Goal: Task Accomplishment & Management: Use online tool/utility

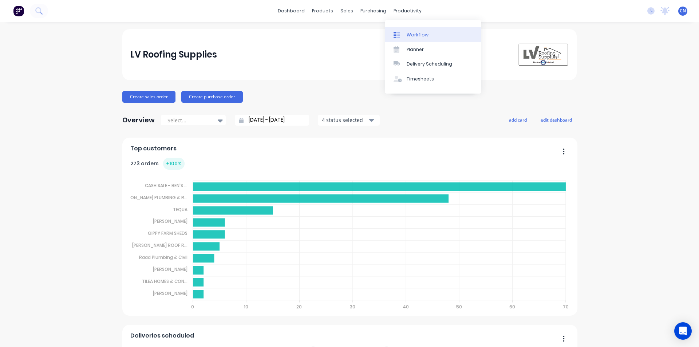
click at [418, 33] on div "Workflow" at bounding box center [418, 35] width 22 height 7
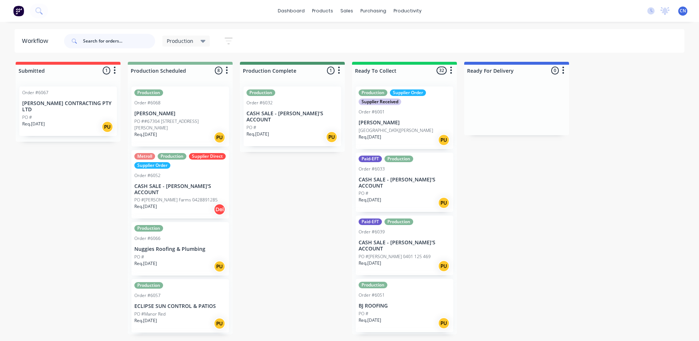
click at [108, 42] on input "text" at bounding box center [119, 41] width 72 height 15
type input "6041"
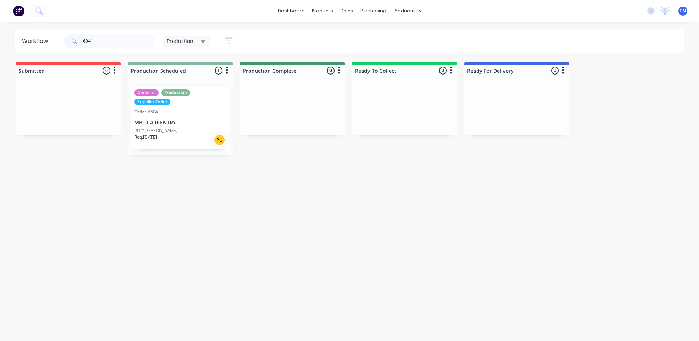
click at [171, 142] on div "Req. [DATE] PU" at bounding box center [180, 140] width 92 height 12
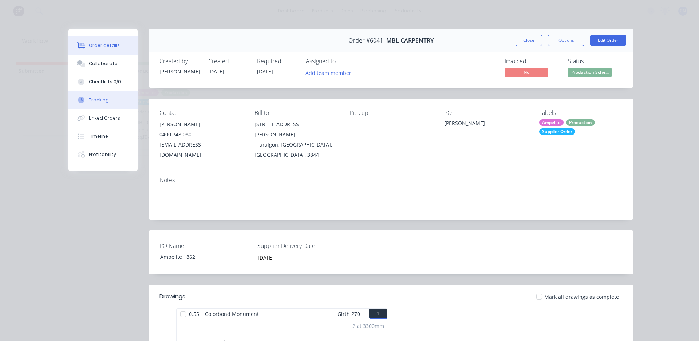
click at [94, 98] on div "Tracking" at bounding box center [99, 100] width 20 height 7
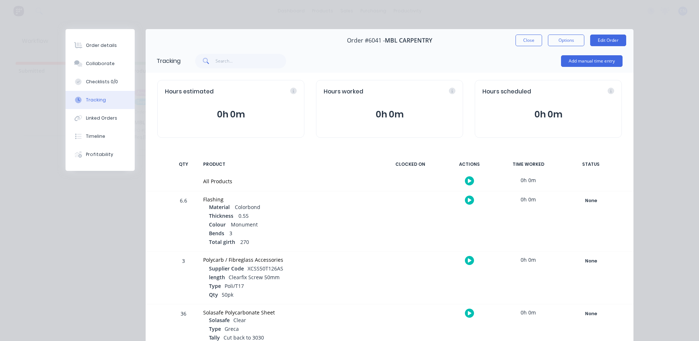
click at [468, 182] on icon "button" at bounding box center [470, 181] width 4 height 5
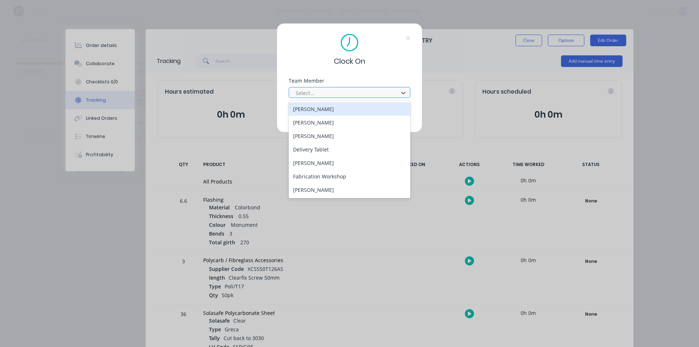
click at [317, 94] on div at bounding box center [345, 92] width 100 height 9
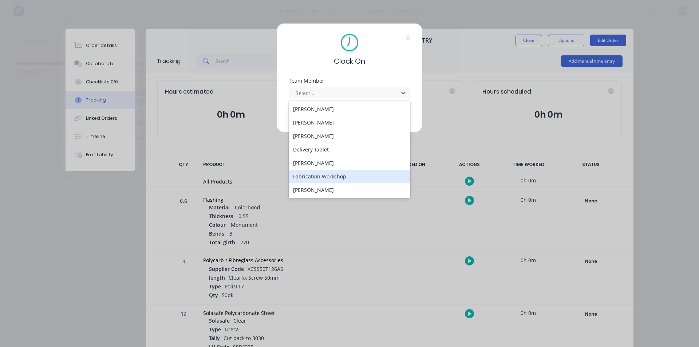
click at [320, 180] on div "Fabrication Workshop" at bounding box center [350, 176] width 122 height 13
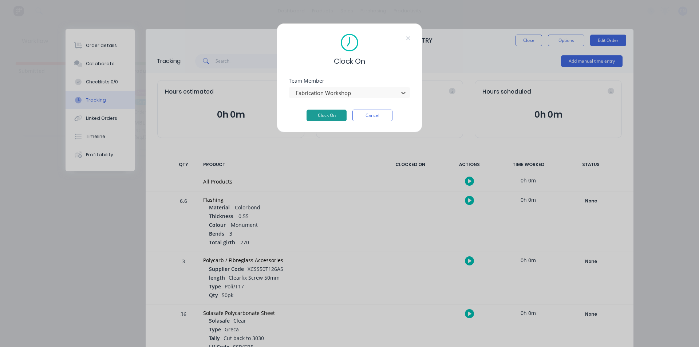
click at [322, 117] on button "Clock On" at bounding box center [326, 116] width 40 height 12
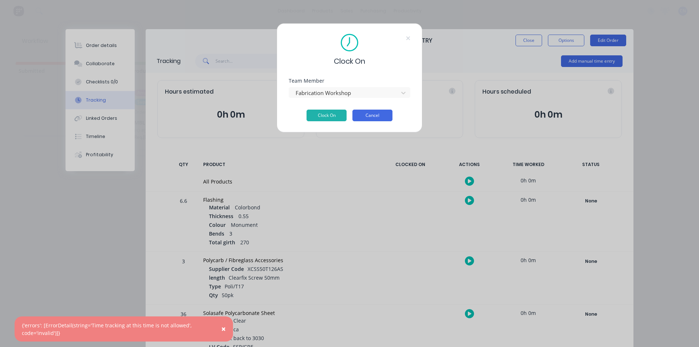
click at [375, 116] on button "Cancel" at bounding box center [372, 116] width 40 height 12
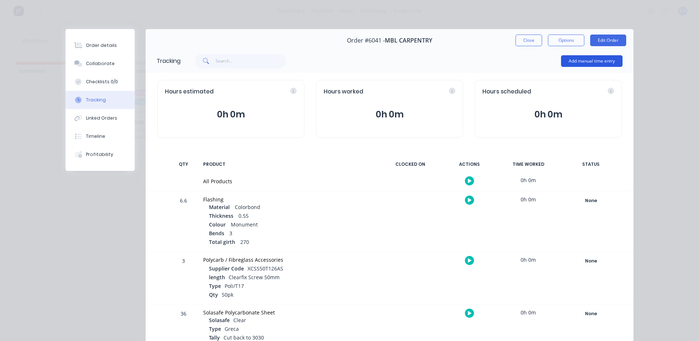
click at [566, 63] on button "Add manual time entry" at bounding box center [592, 61] width 62 height 12
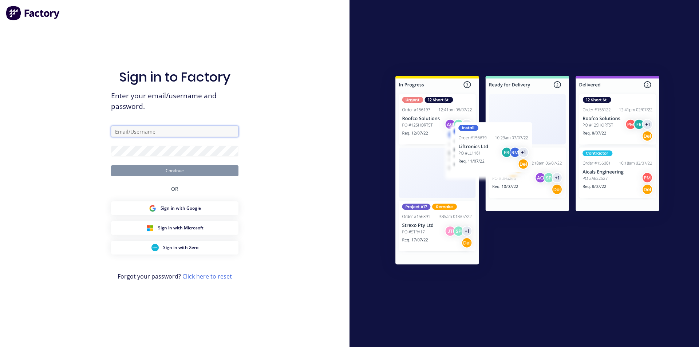
type input "[EMAIL_ADDRESS][DOMAIN_NAME]"
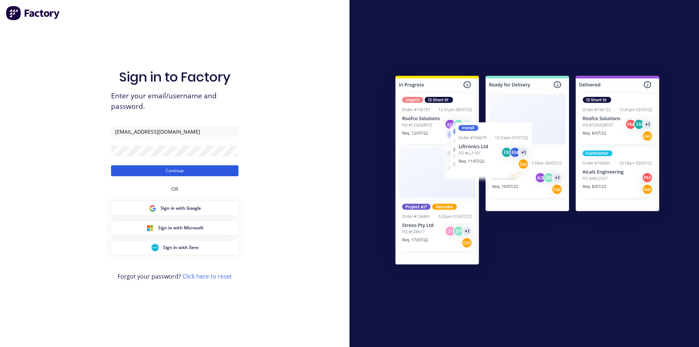
click at [154, 170] on button "Continue" at bounding box center [174, 170] width 127 height 11
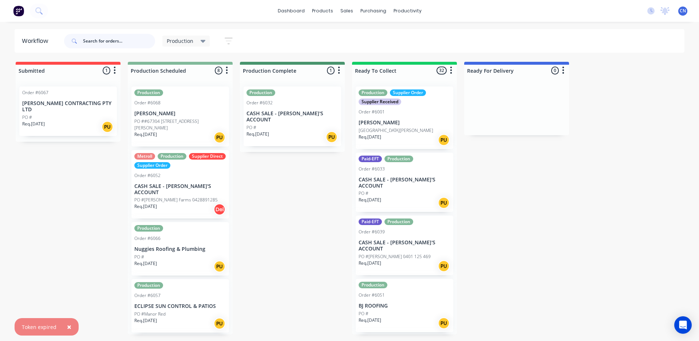
click at [135, 40] on input "text" at bounding box center [119, 41] width 72 height 15
click at [104, 41] on input "text" at bounding box center [119, 41] width 72 height 15
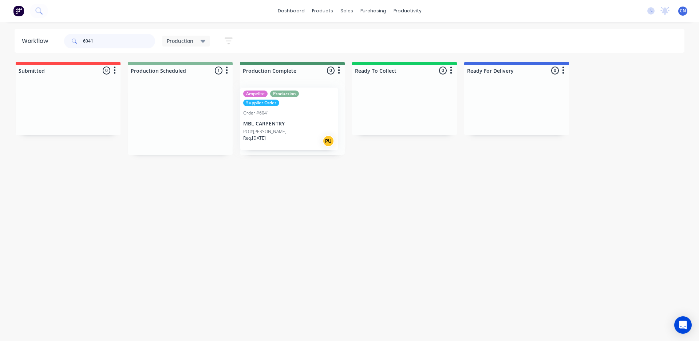
drag, startPoint x: 162, startPoint y: 133, endPoint x: 288, endPoint y: 132, distance: 125.6
click at [287, 132] on div "Submitted 0 Summaries Total order value Invoiced to date To be invoiced Product…" at bounding box center [549, 108] width 1108 height 93
drag, startPoint x: 108, startPoint y: 34, endPoint x: 0, endPoint y: 36, distance: 108.1
click at [0, 36] on div "Workflow 6041 Production Save new view None edit Production (Default) edit Comp…" at bounding box center [349, 41] width 699 height 24
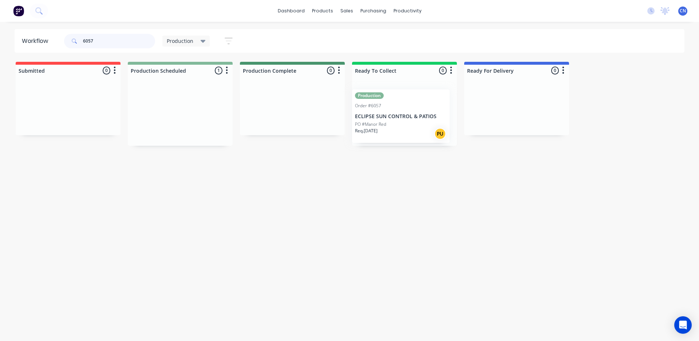
drag, startPoint x: 173, startPoint y: 121, endPoint x: 400, endPoint y: 123, distance: 227.5
click at [400, 123] on div "Submitted 0 Summaries Total order value Invoiced to date To be invoiced Product…" at bounding box center [549, 104] width 1108 height 84
drag, startPoint x: 114, startPoint y: 38, endPoint x: 0, endPoint y: 27, distance: 114.8
click at [0, 30] on div "Workflow 6057 Production Save new view None edit Production (Default) edit Comp…" at bounding box center [349, 41] width 699 height 24
type input "6068"
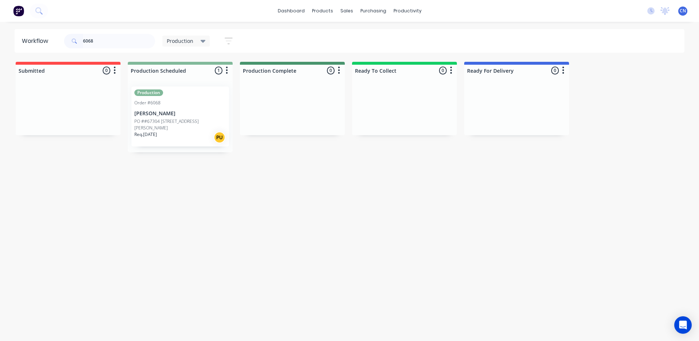
click at [165, 136] on div "Req. [DATE] PU" at bounding box center [180, 137] width 92 height 12
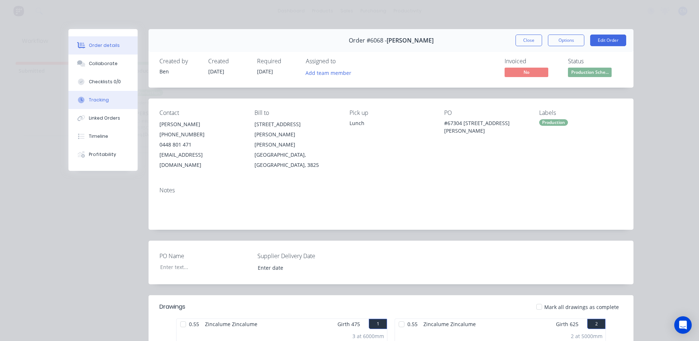
click at [106, 98] on button "Tracking" at bounding box center [102, 100] width 69 height 18
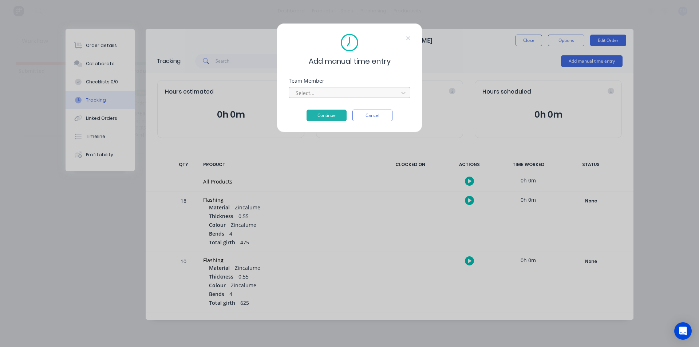
click at [330, 97] on div at bounding box center [345, 92] width 100 height 9
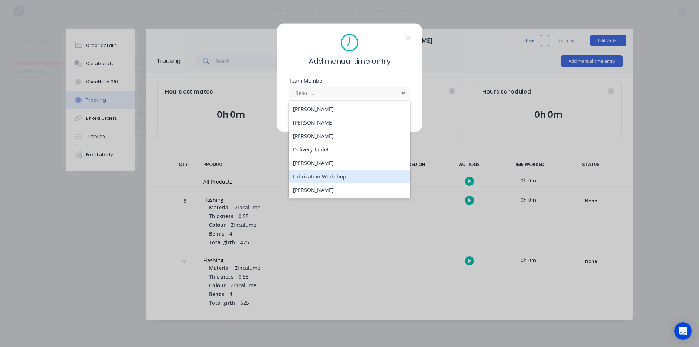
click at [315, 175] on div "Fabrication Workshop" at bounding box center [350, 176] width 122 height 13
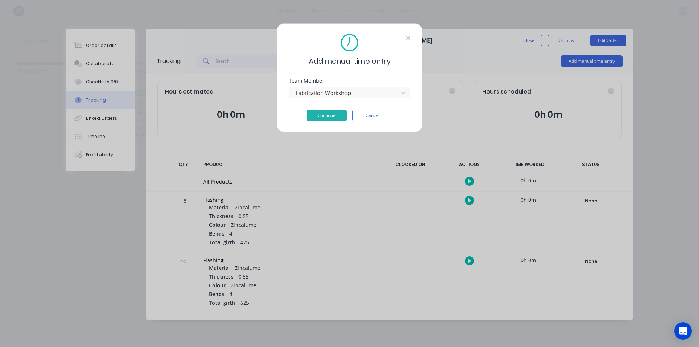
click at [409, 38] on icon at bounding box center [408, 38] width 4 height 6
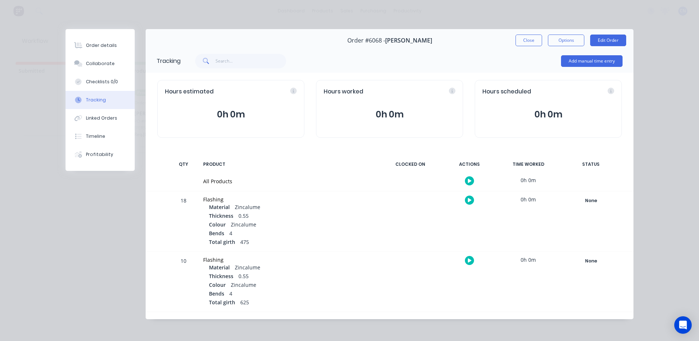
click at [470, 180] on icon "button" at bounding box center [470, 181] width 4 height 4
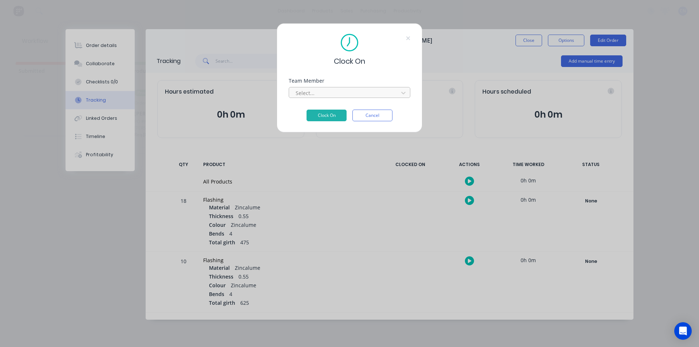
click at [333, 93] on div at bounding box center [345, 92] width 100 height 9
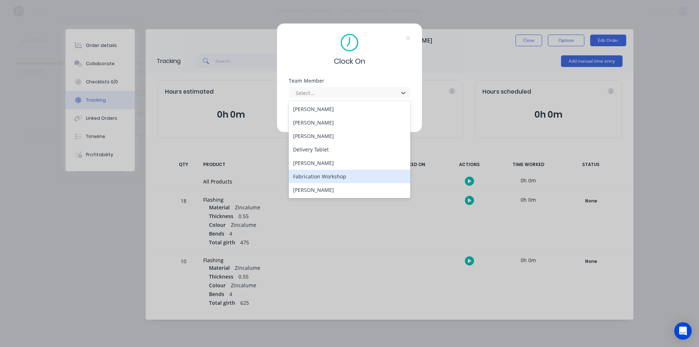
click at [317, 178] on div "Fabrication Workshop" at bounding box center [350, 176] width 122 height 13
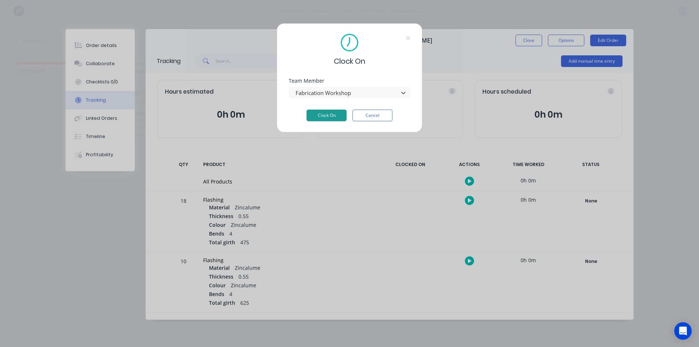
click at [316, 116] on button "Clock On" at bounding box center [326, 116] width 40 height 12
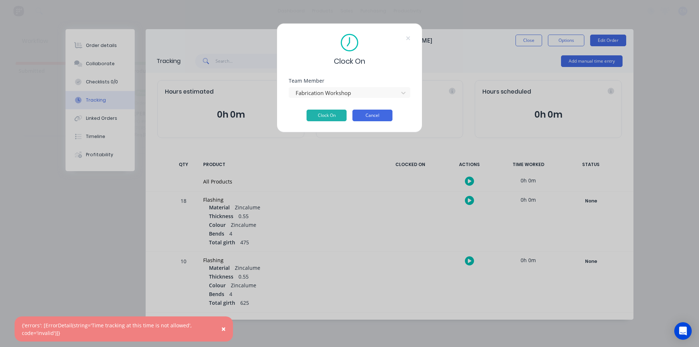
click at [378, 115] on button "Cancel" at bounding box center [372, 116] width 40 height 12
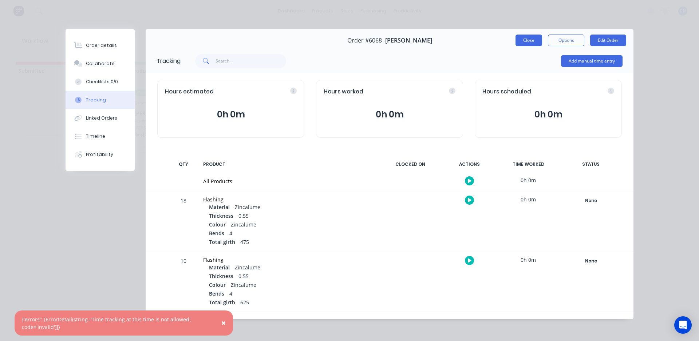
click at [519, 40] on button "Close" at bounding box center [528, 41] width 27 height 12
